Goal: Task Accomplishment & Management: Manage account settings

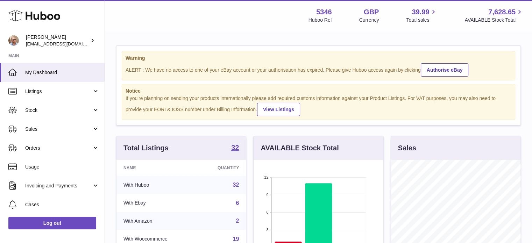
scroll to position [109, 130]
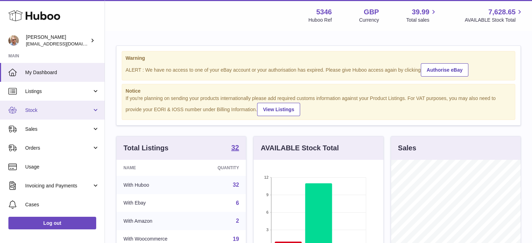
click at [38, 108] on span "Stock" at bounding box center [58, 110] width 67 height 7
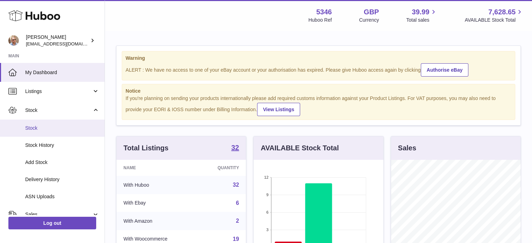
click at [38, 125] on span "Stock" at bounding box center [62, 128] width 74 height 7
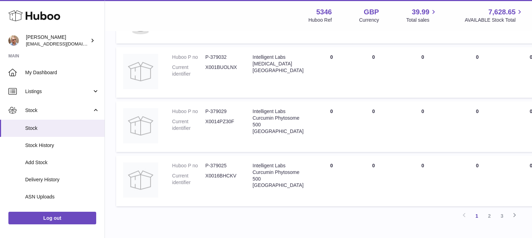
scroll to position [664, 0]
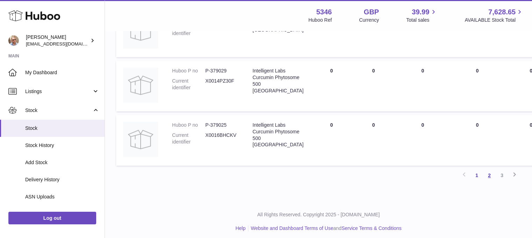
click at [488, 178] on link "2" at bounding box center [489, 175] width 13 height 13
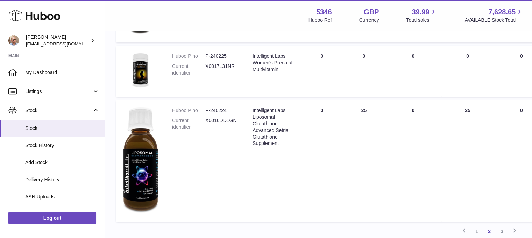
scroll to position [556, 0]
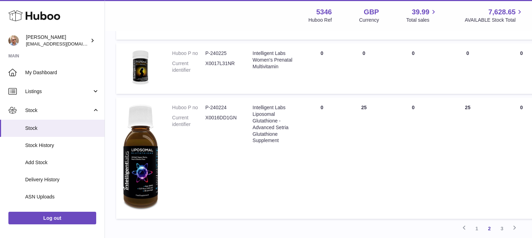
click at [501, 229] on link "3" at bounding box center [501, 228] width 13 height 13
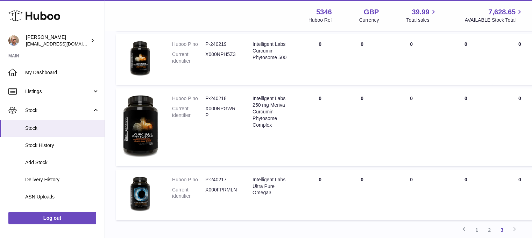
scroll to position [416, 0]
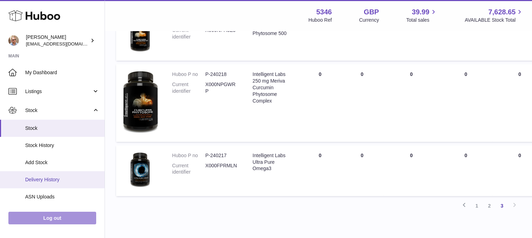
drag, startPoint x: 67, startPoint y: 221, endPoint x: 75, endPoint y: 180, distance: 41.3
click at [67, 219] on link "Log out" at bounding box center [52, 217] width 88 height 13
